Goal: Transaction & Acquisition: Purchase product/service

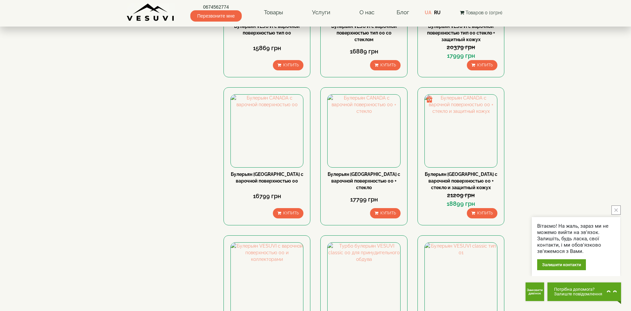
scroll to position [663, 0]
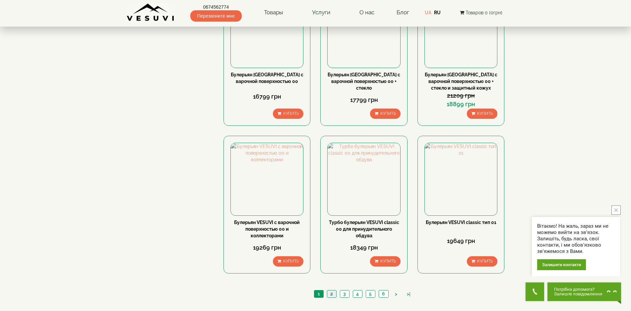
click at [332, 290] on link "2" at bounding box center [331, 293] width 9 height 7
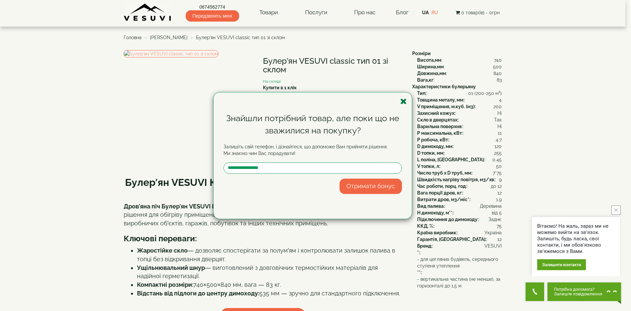
click at [404, 100] on icon "button" at bounding box center [403, 101] width 7 height 8
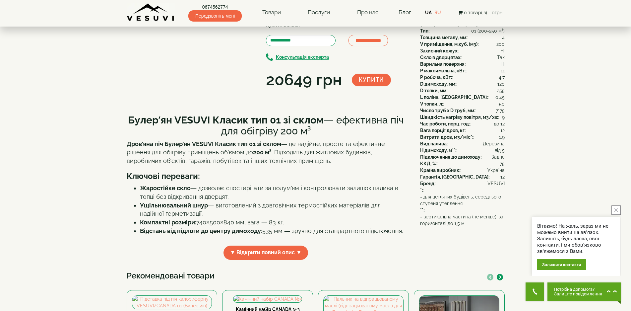
scroll to position [66, 0]
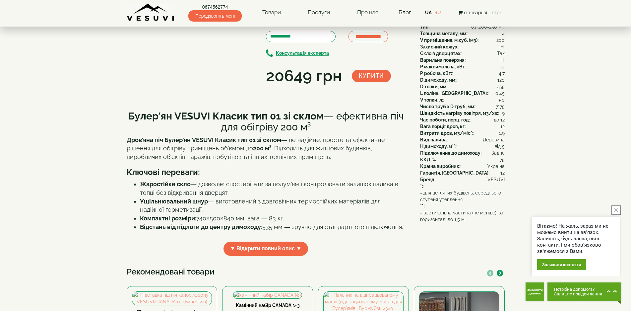
click at [613, 212] on button "close button" at bounding box center [616, 209] width 9 height 9
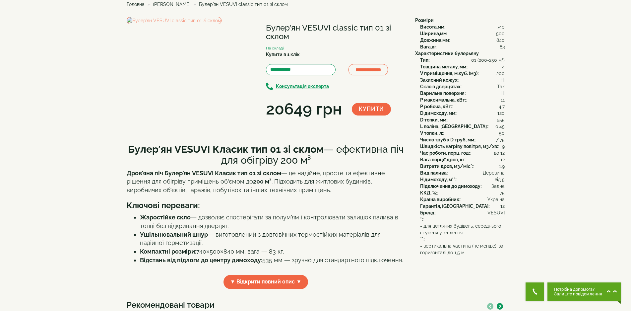
scroll to position [0, 0]
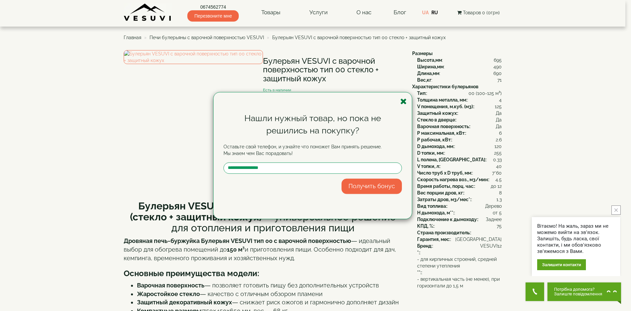
click at [405, 102] on icon "button" at bounding box center [403, 101] width 7 height 8
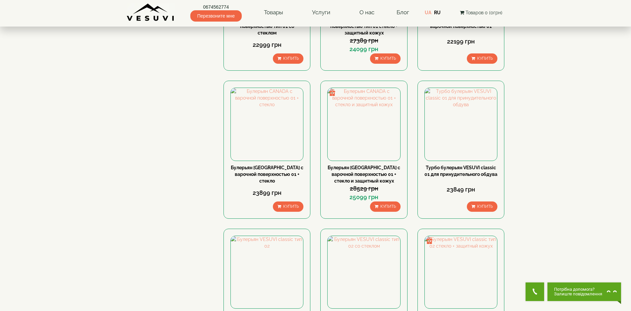
scroll to position [630, 0]
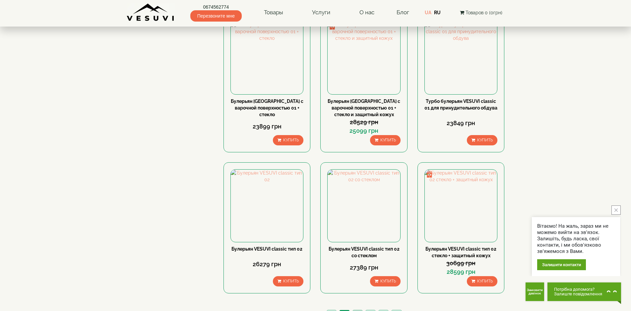
click at [357, 310] on link "3" at bounding box center [357, 313] width 9 height 7
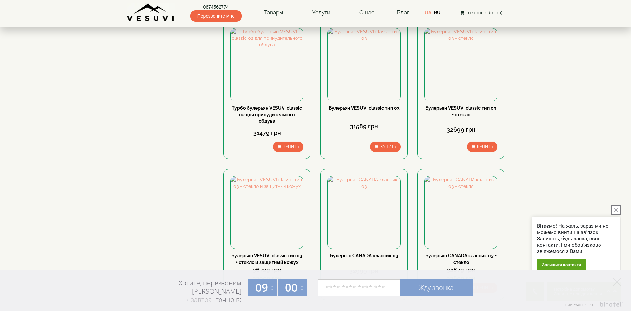
scroll to position [696, 0]
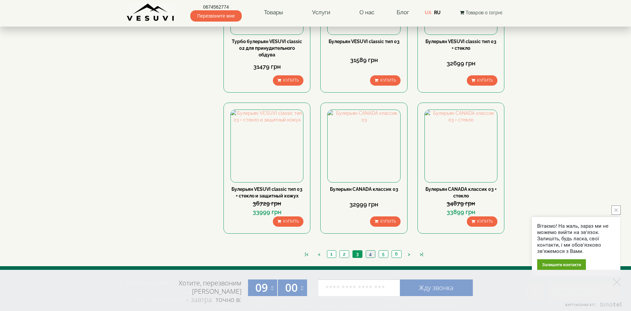
click at [369, 250] on link "4" at bounding box center [370, 253] width 9 height 7
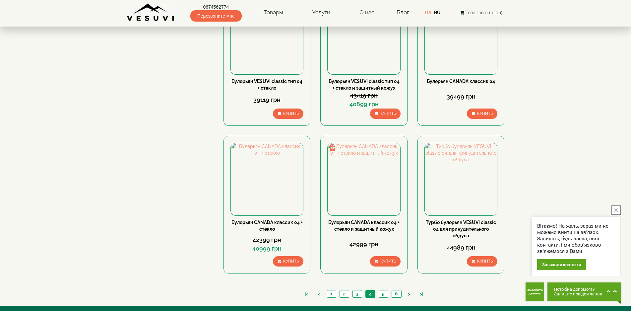
scroll to position [721, 0]
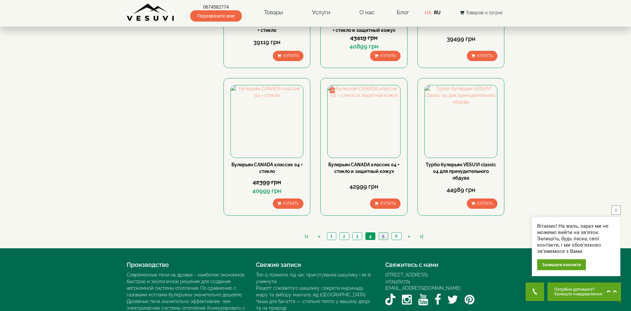
click at [384, 232] on link "5" at bounding box center [383, 235] width 9 height 7
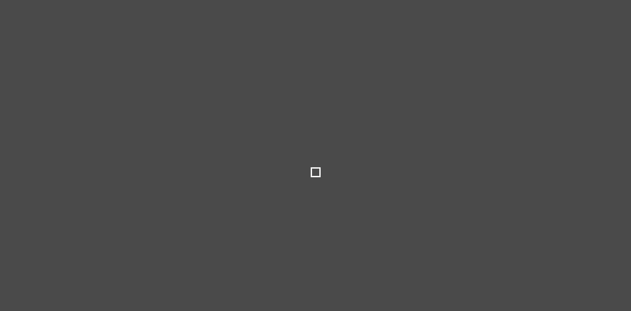
type input "*****"
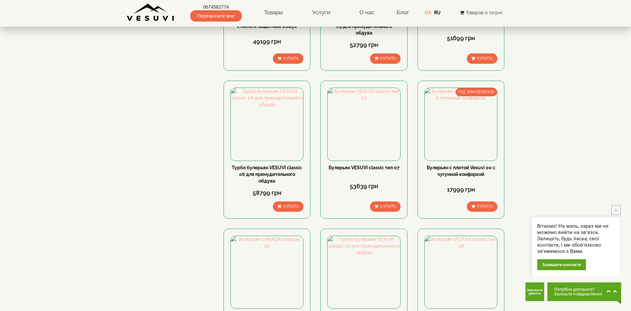
scroll to position [663, 0]
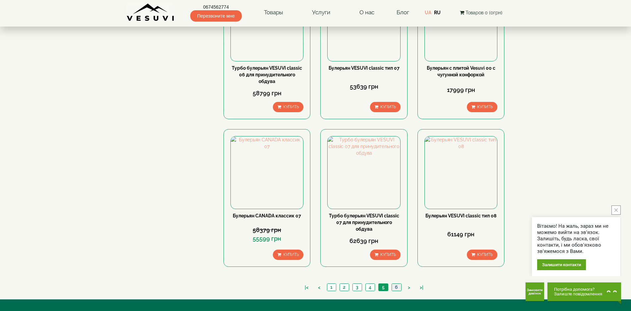
click at [394, 284] on link "6" at bounding box center [397, 287] width 10 height 7
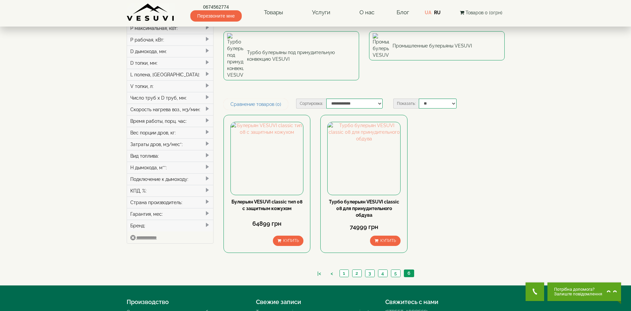
scroll to position [133, 0]
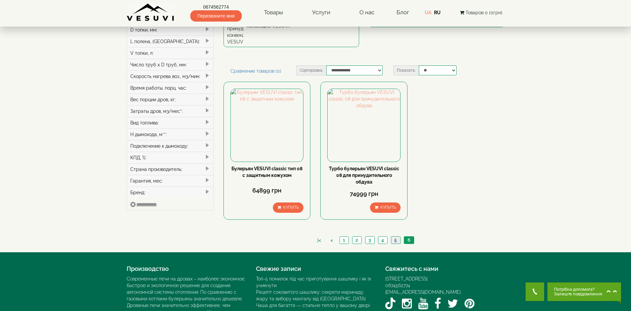
click at [393, 236] on link "5" at bounding box center [395, 239] width 9 height 7
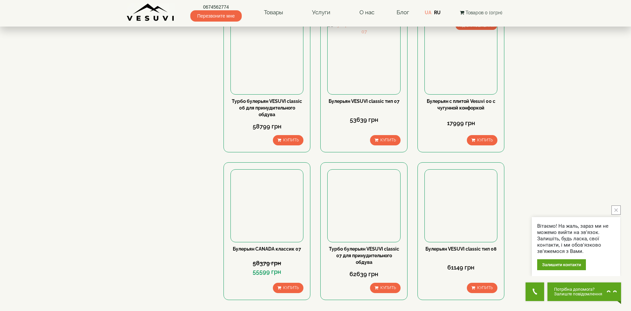
scroll to position [696, 0]
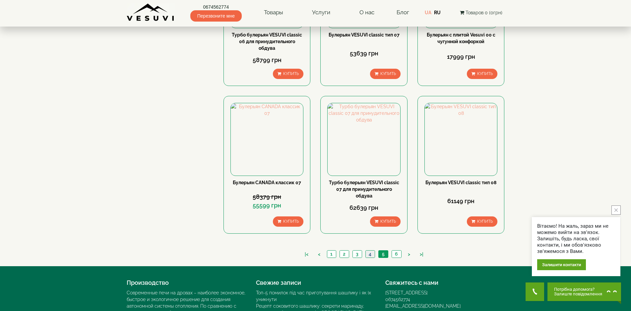
click at [370, 250] on link "4" at bounding box center [369, 253] width 9 height 7
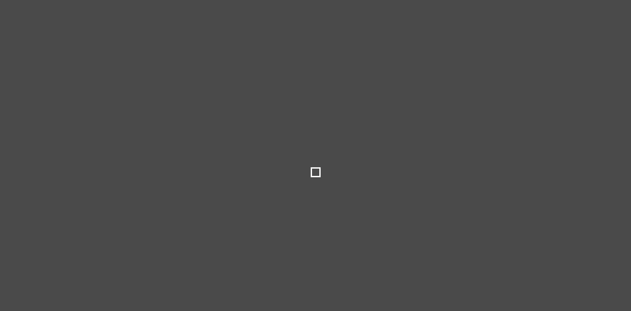
type input "*****"
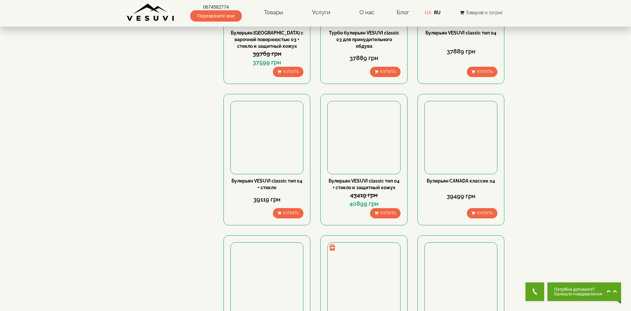
scroll to position [696, 0]
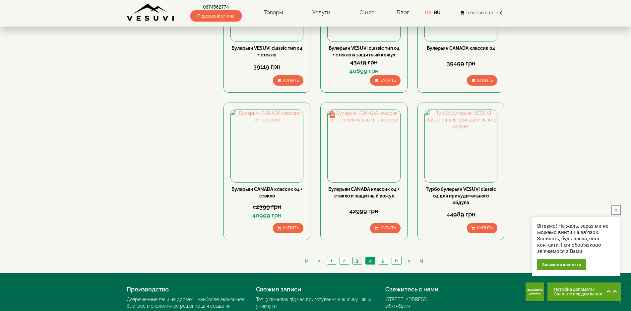
click at [359, 257] on link "3" at bounding box center [357, 260] width 9 height 7
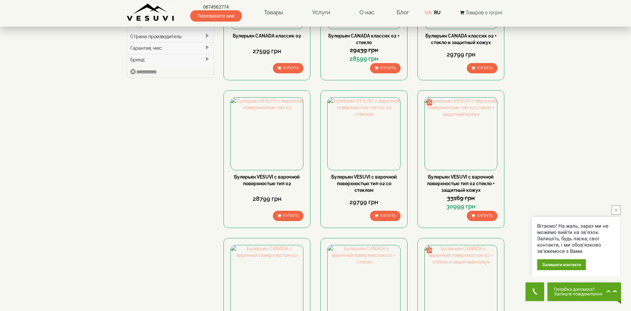
scroll to position [332, 0]
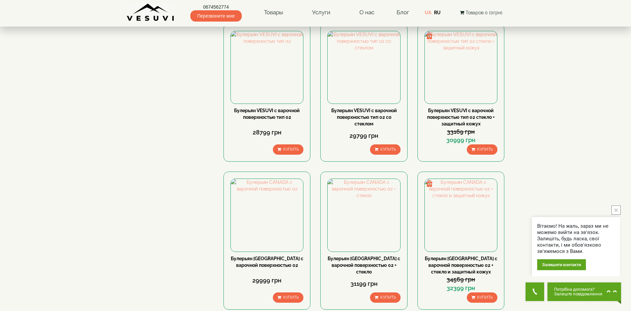
click at [613, 208] on button "close button" at bounding box center [616, 209] width 9 height 9
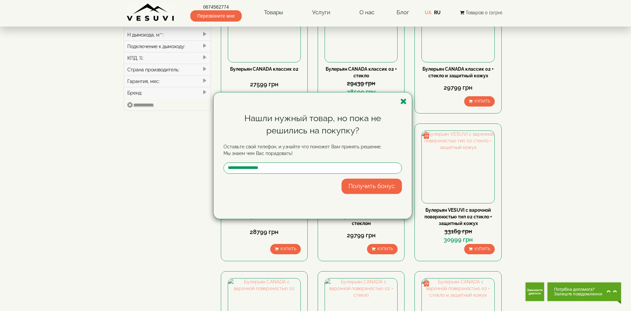
scroll to position [66, 0]
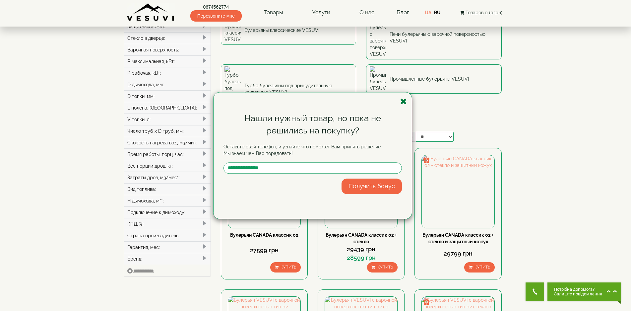
click at [404, 100] on icon "button" at bounding box center [403, 101] width 7 height 8
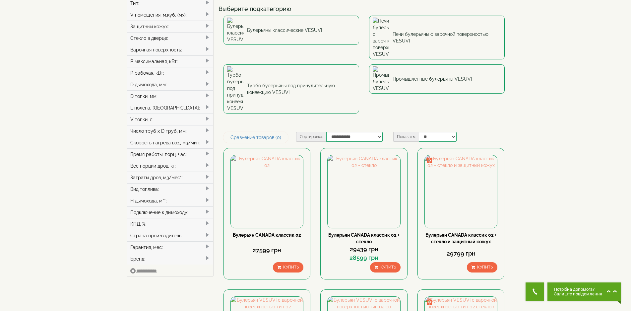
scroll to position [0, 0]
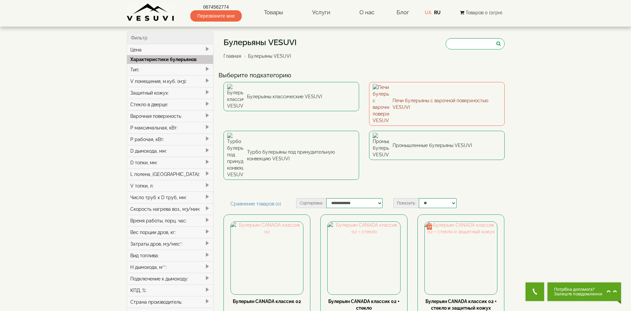
click at [399, 91] on link "Печи булерьяны с варочной поверхностью VESUVI" at bounding box center [437, 104] width 136 height 44
